Goal: Find specific page/section: Find specific page/section

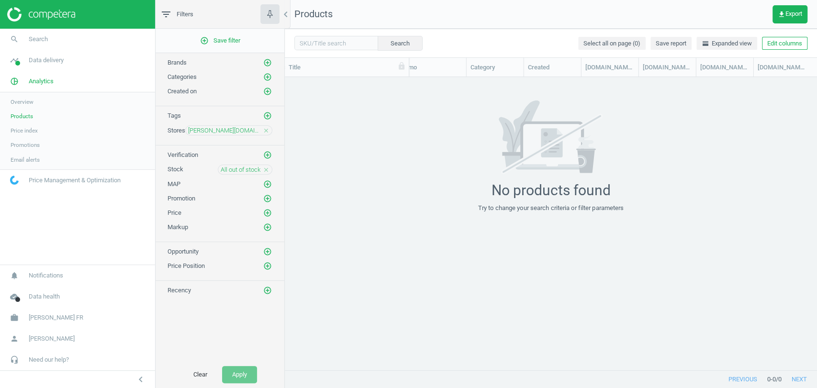
scroll to position [0, 488]
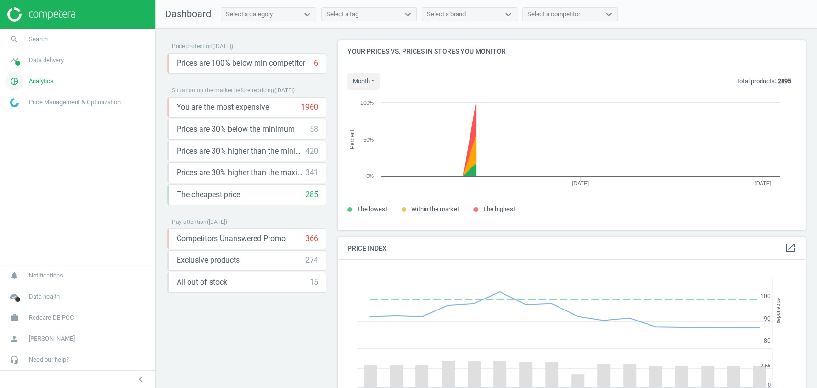
scroll to position [237, 476]
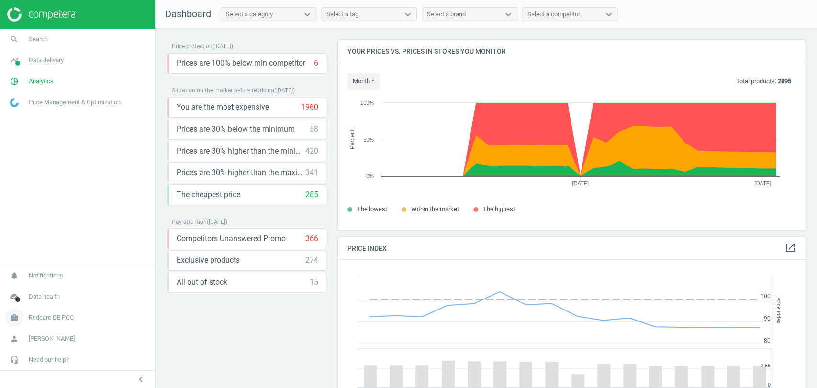
click at [54, 323] on link "work Redcare DE POC" at bounding box center [77, 317] width 155 height 21
click at [38, 304] on span "Campaign settings" at bounding box center [34, 304] width 47 height 8
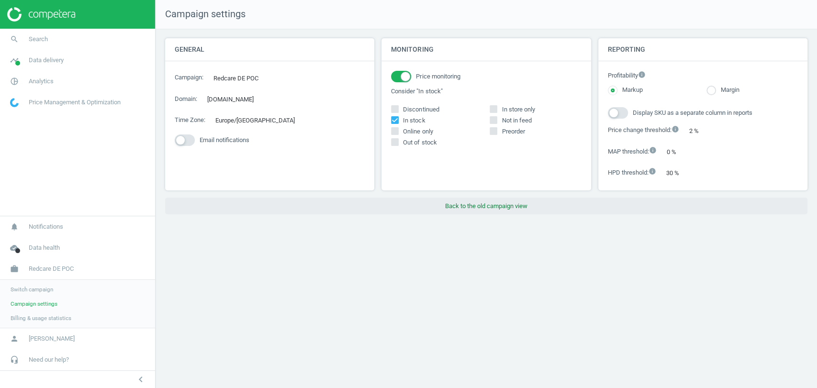
click at [494, 205] on button "Back to the old campaign view" at bounding box center [486, 206] width 642 height 17
